Goal: Check status: Check status

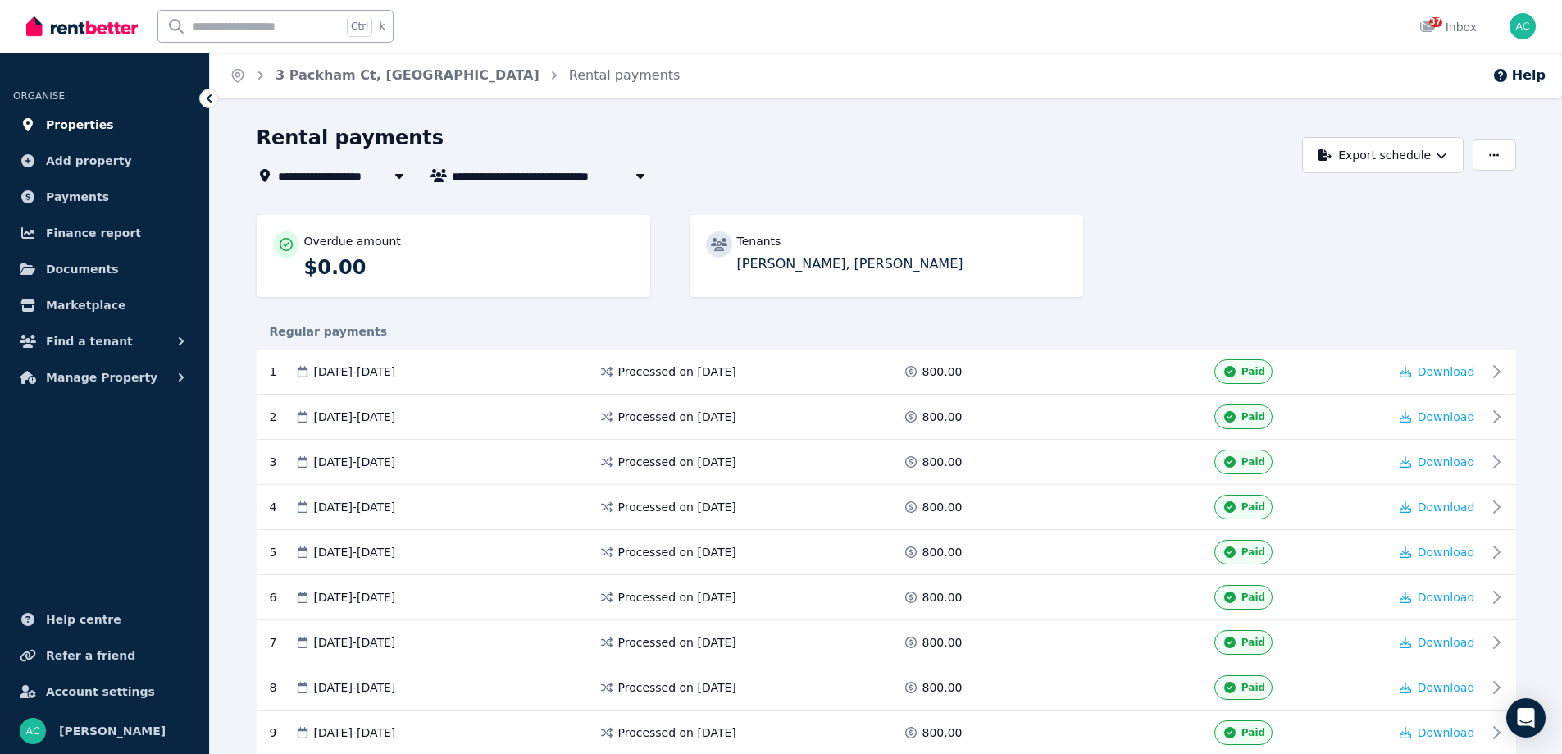
click at [90, 123] on span "Properties" at bounding box center [80, 125] width 68 height 20
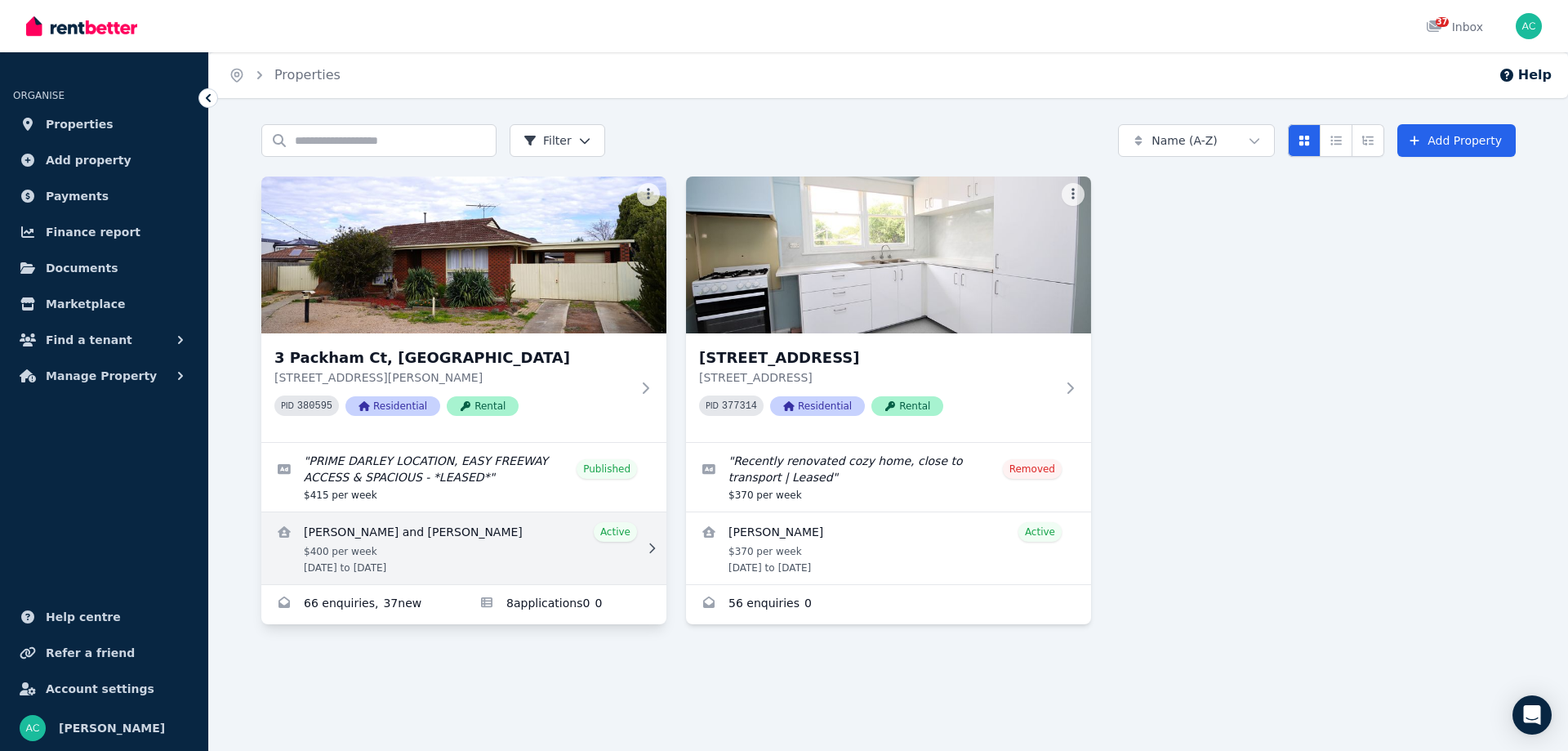
click at [567, 543] on link "View details for Jake O'Rourke and Katelyn Briscoe" at bounding box center [463, 548] width 405 height 72
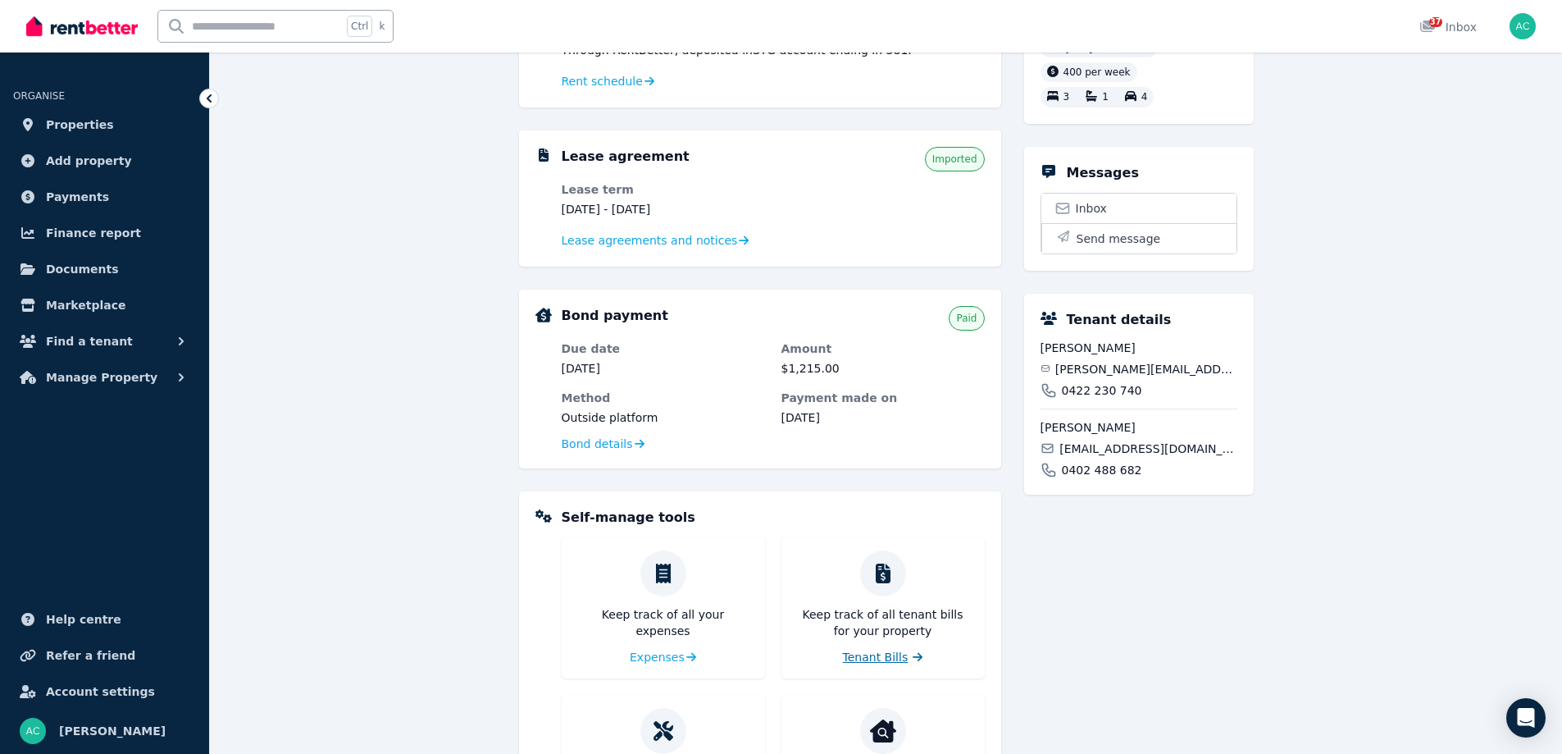
scroll to position [101, 0]
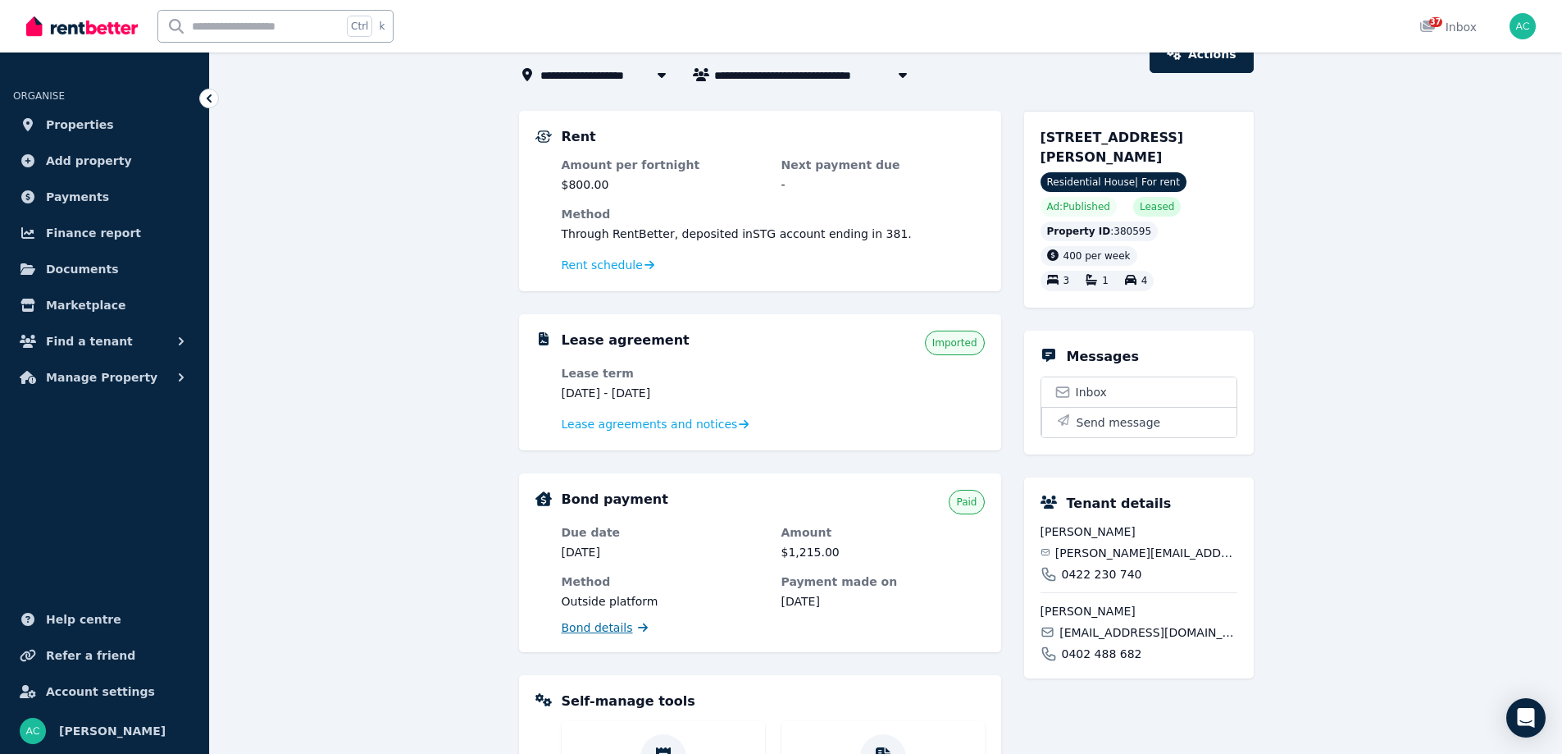
click at [611, 631] on span "Bond details" at bounding box center [597, 627] width 71 height 16
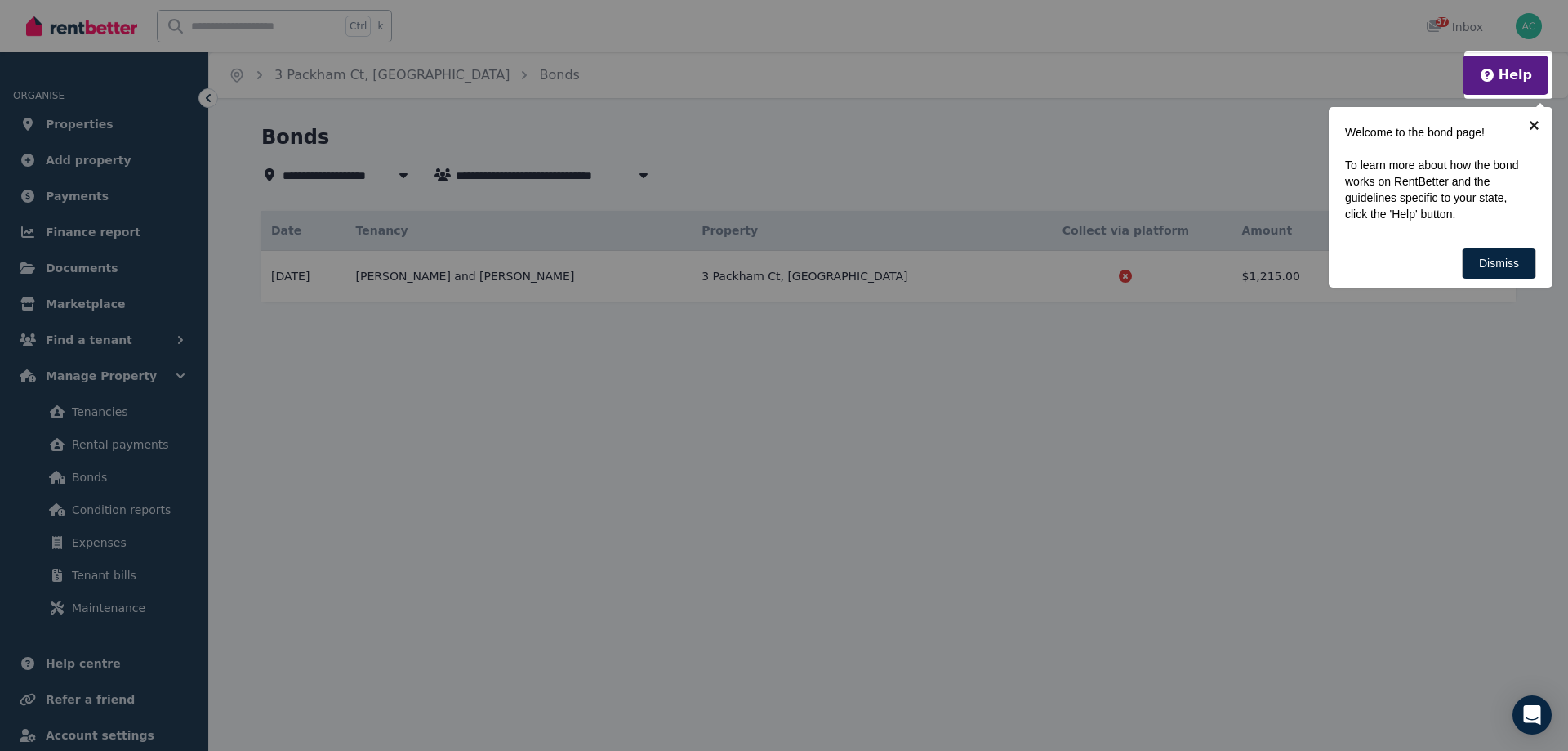
click at [1540, 121] on link "×" at bounding box center [1534, 125] width 37 height 37
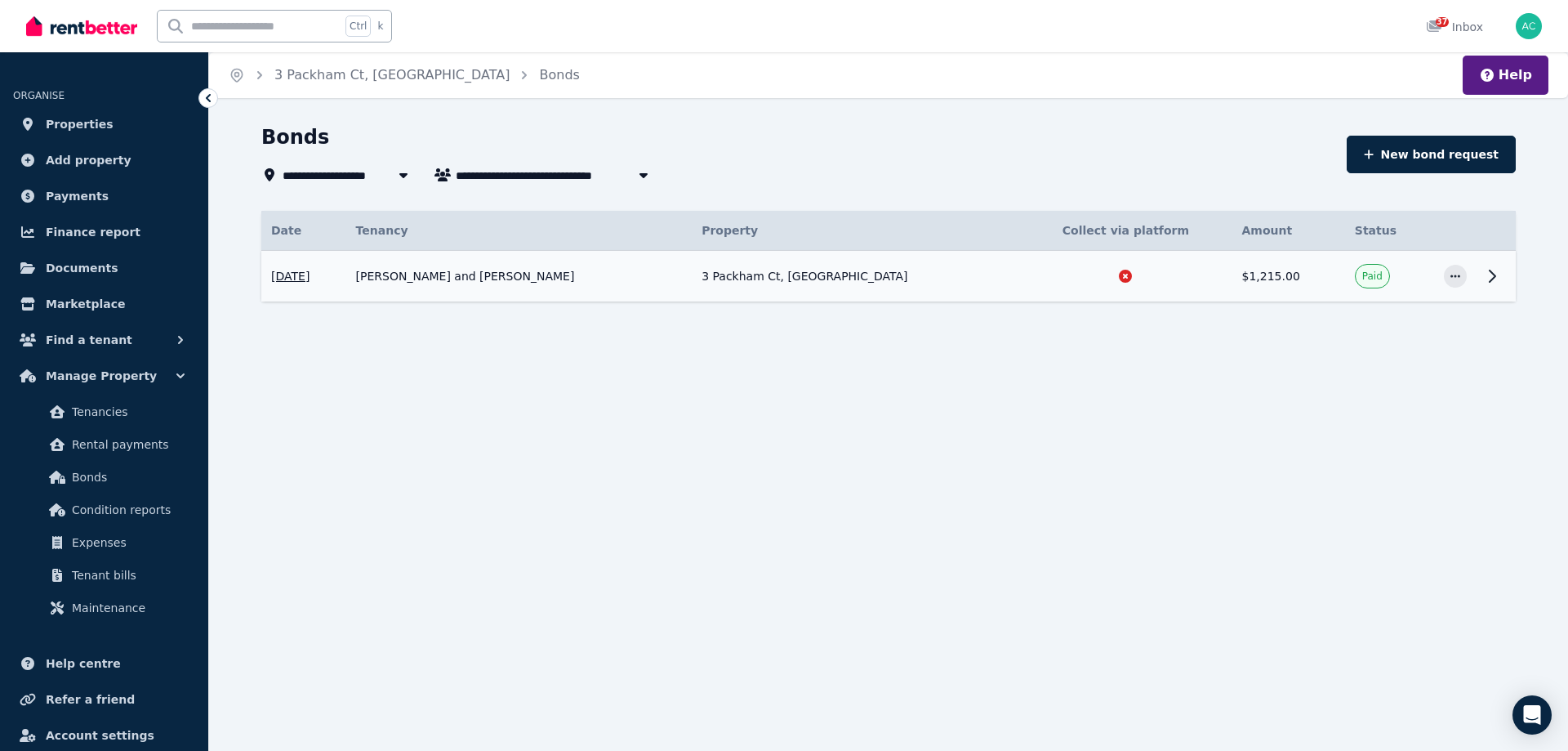
click at [1485, 275] on icon at bounding box center [1492, 276] width 20 height 20
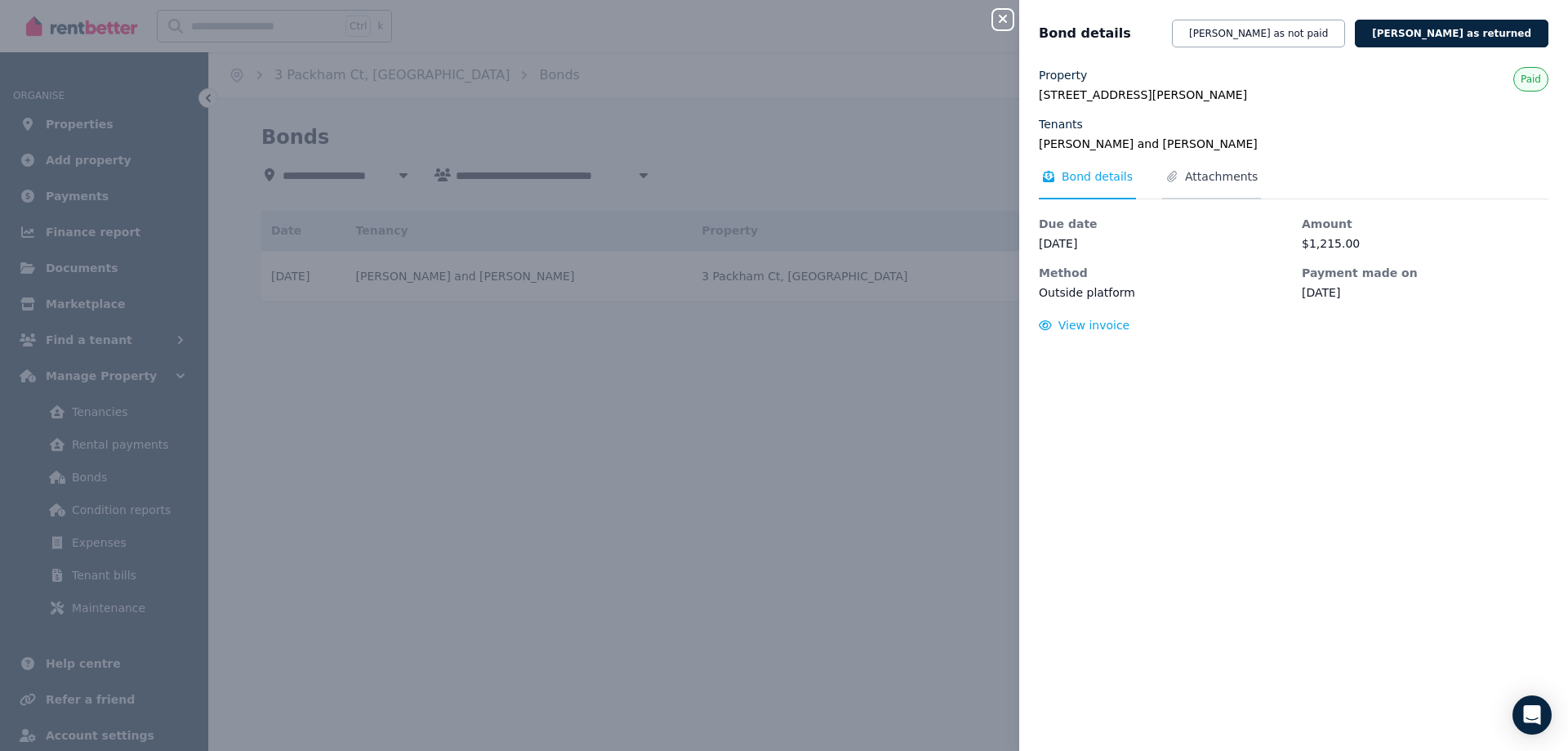
click at [1205, 179] on span "Attachments" at bounding box center [1221, 176] width 73 height 16
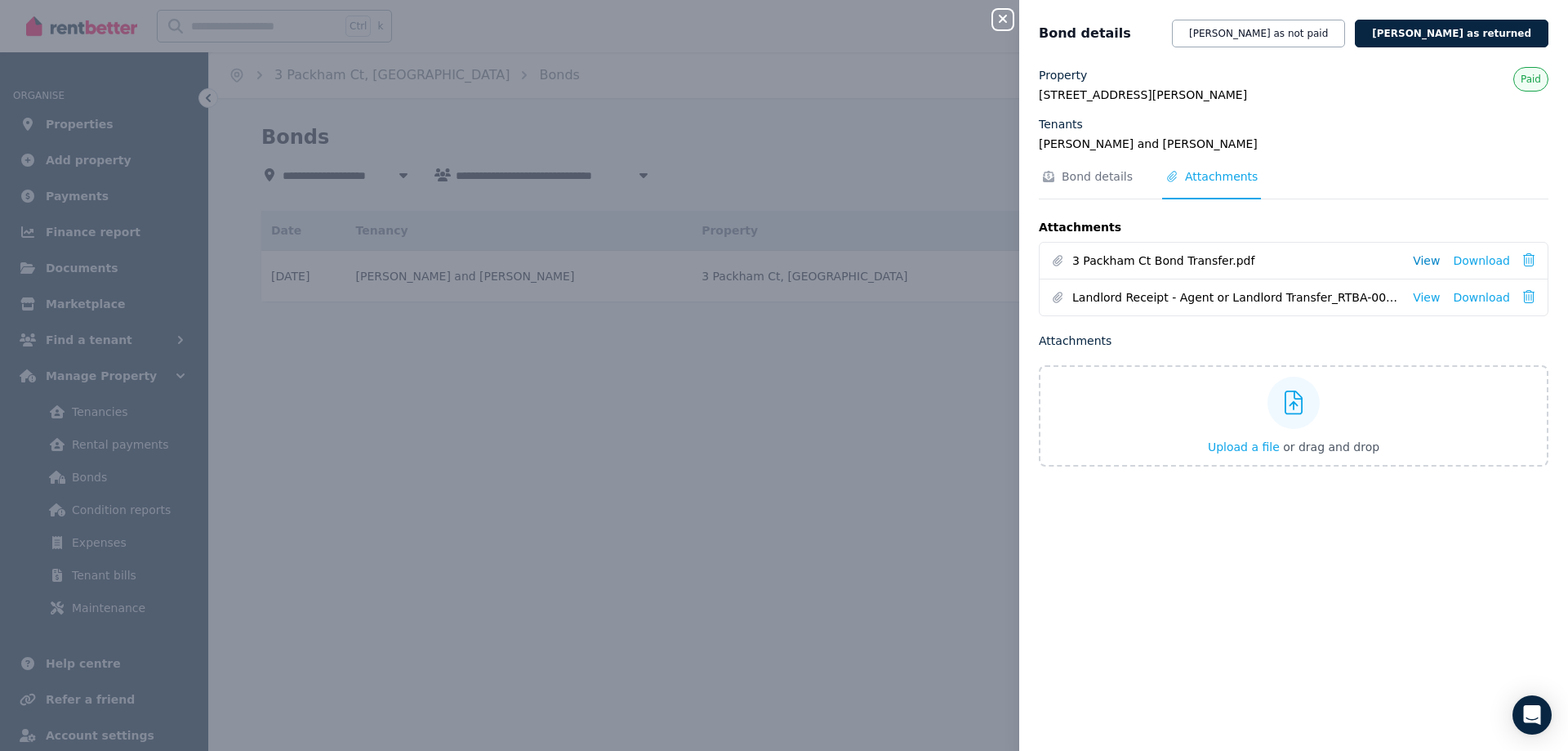
click at [1423, 261] on link "View" at bounding box center [1427, 260] width 27 height 16
drag, startPoint x: 839, startPoint y: 495, endPoint x: 705, endPoint y: 529, distance: 138.2
click at [835, 496] on div "Close panel Bond details Mark bond as not paid Mark bond as returned Property 3…" at bounding box center [784, 376] width 1568 height 751
